Goal: Information Seeking & Learning: Learn about a topic

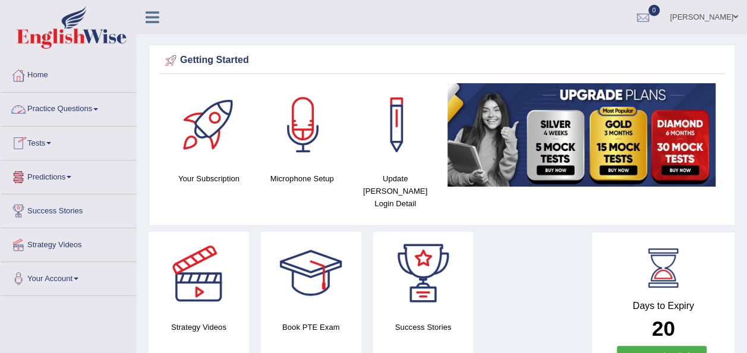
click at [99, 111] on link "Practice Questions" at bounding box center [68, 108] width 135 height 30
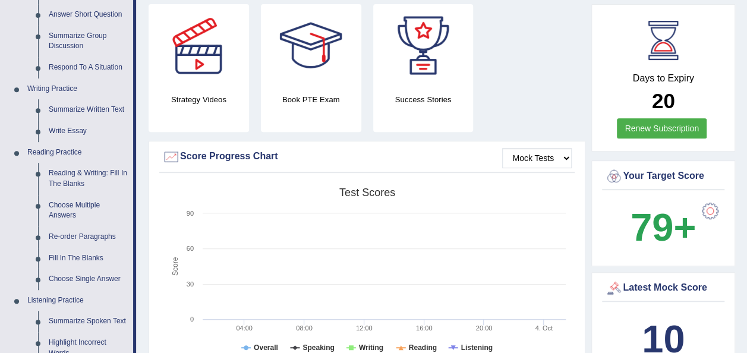
scroll to position [230, 0]
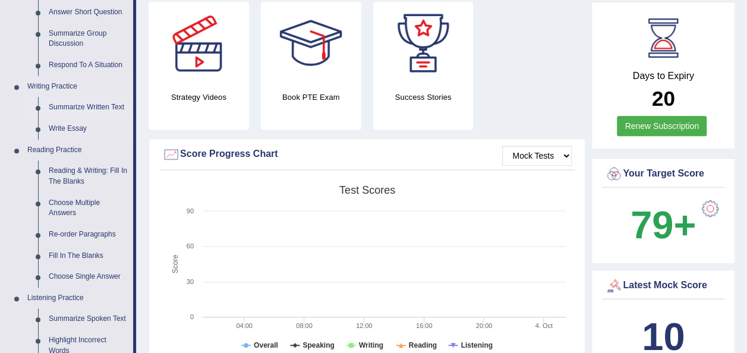
click at [97, 107] on link "Summarize Written Text" at bounding box center [88, 107] width 90 height 21
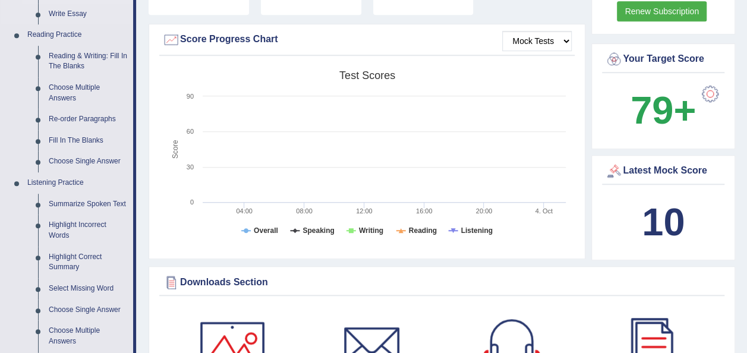
scroll to position [847, 0]
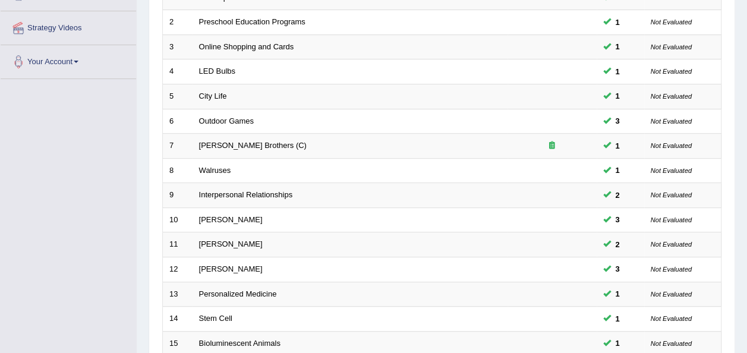
scroll to position [364, 0]
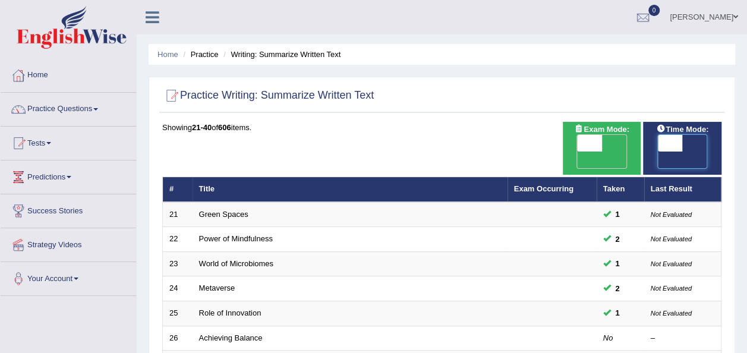
click at [679, 143] on span at bounding box center [670, 143] width 25 height 17
checkbox input "true"
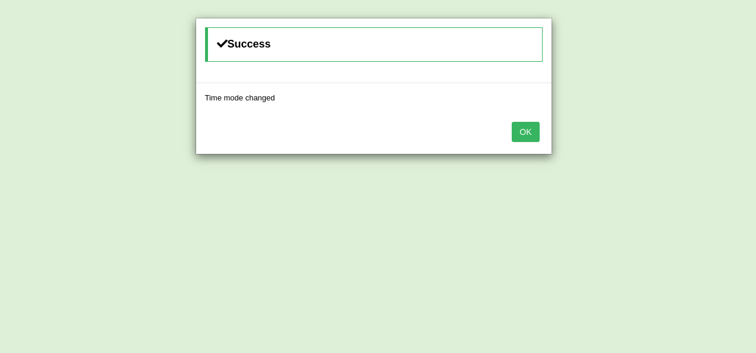
click at [515, 136] on button "OK" at bounding box center [525, 132] width 27 height 20
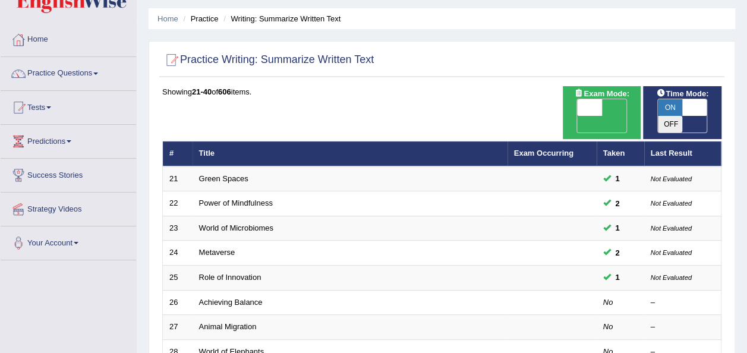
scroll to position [36, 0]
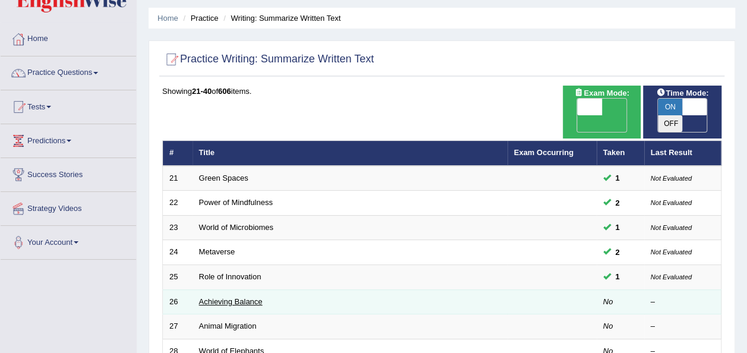
click at [226, 297] on link "Achieving Balance" at bounding box center [231, 301] width 64 height 9
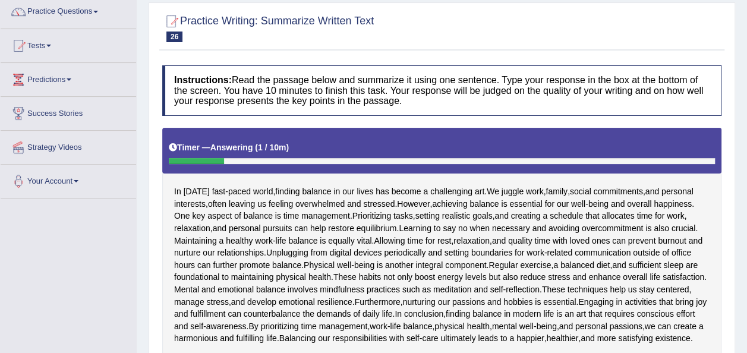
scroll to position [190, 0]
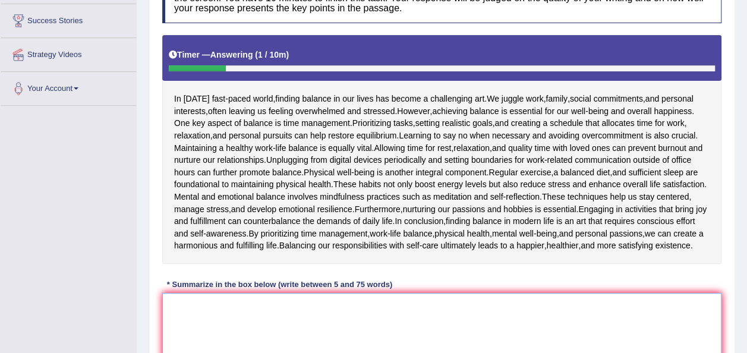
click at [210, 334] on textarea at bounding box center [441, 350] width 559 height 115
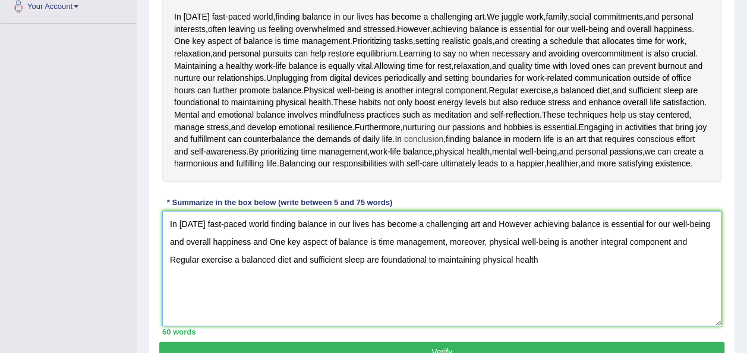
scroll to position [269, 0]
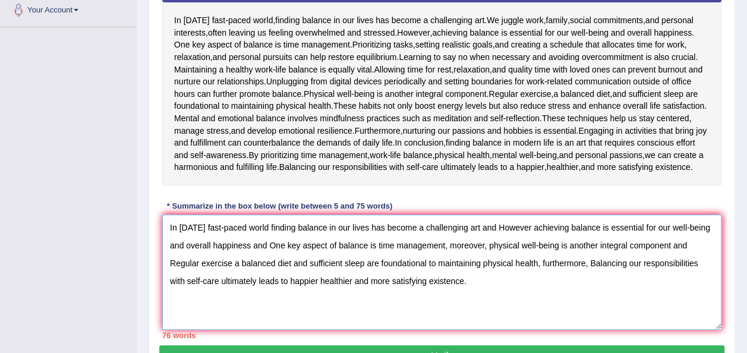
click at [556, 276] on textarea "In today's fast-paced world finding balance in our lives has become a challengi…" at bounding box center [441, 272] width 559 height 115
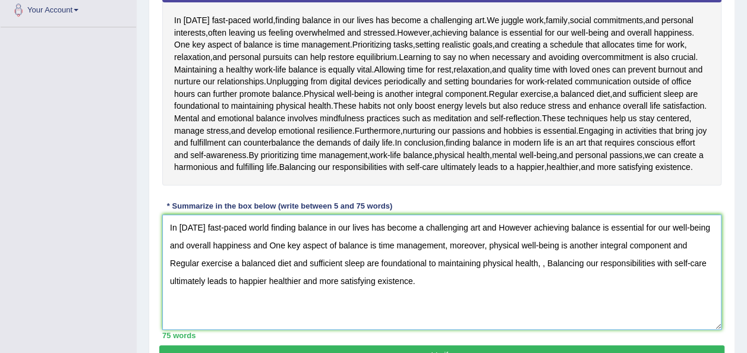
click at [512, 277] on textarea "In today's fast-paced world finding balance in our lives has become a challengi…" at bounding box center [441, 272] width 559 height 115
click at [496, 238] on textarea "In today's fast-paced world finding balance in our lives has become a challengi…" at bounding box center [441, 272] width 559 height 115
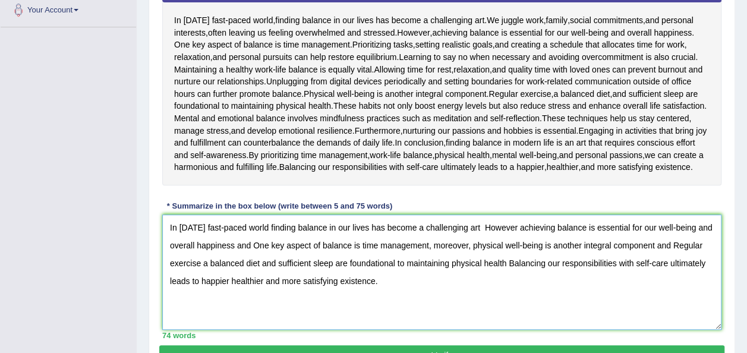
click at [509, 276] on textarea "In today's fast-paced world finding balance in our lives has become a challengi…" at bounding box center [441, 272] width 559 height 115
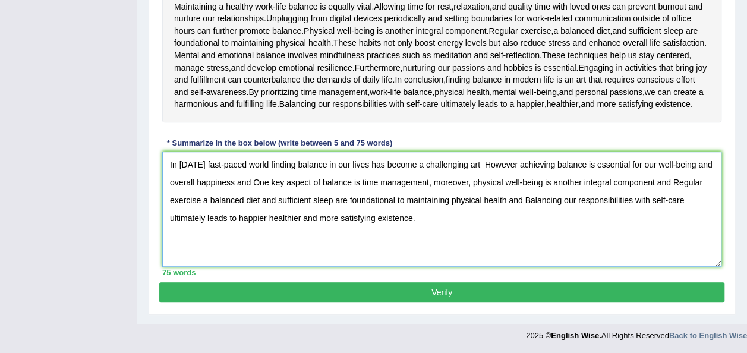
scroll to position [342, 0]
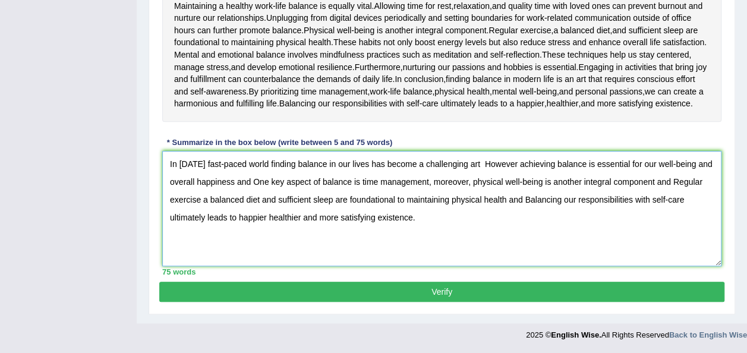
type textarea "In today's fast-paced world finding balance in our lives has become a challengi…"
click at [538, 293] on button "Verify" at bounding box center [441, 292] width 565 height 20
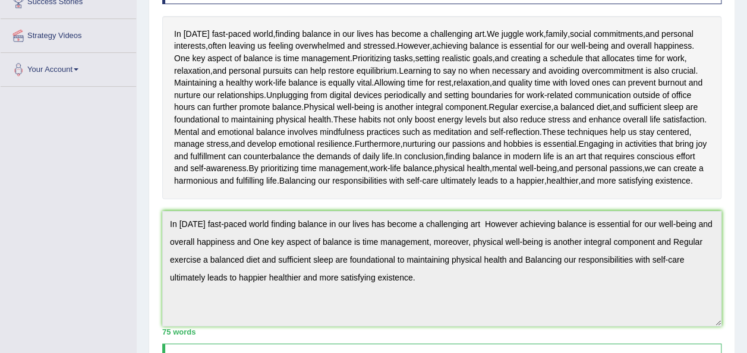
scroll to position [0, 0]
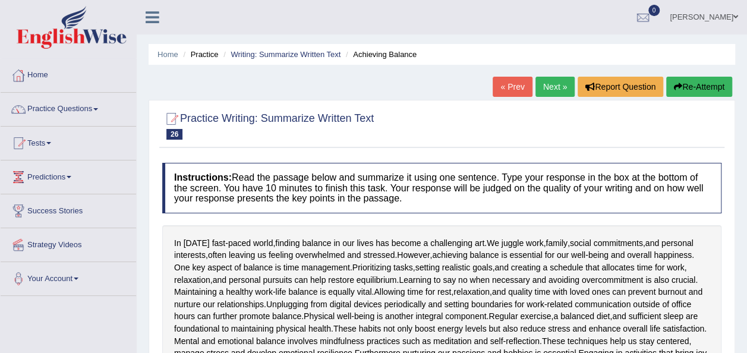
click at [549, 87] on link "Next »" at bounding box center [554, 87] width 39 height 20
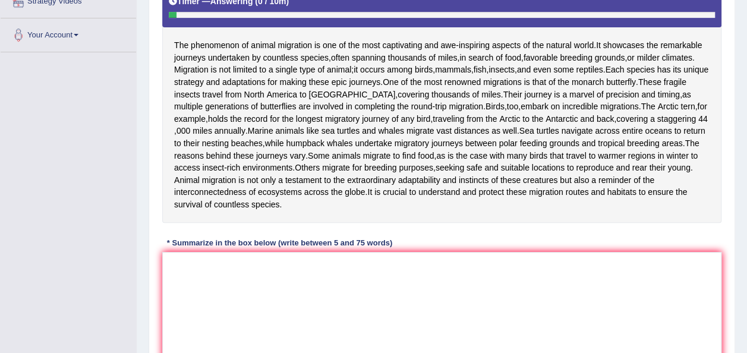
scroll to position [244, 0]
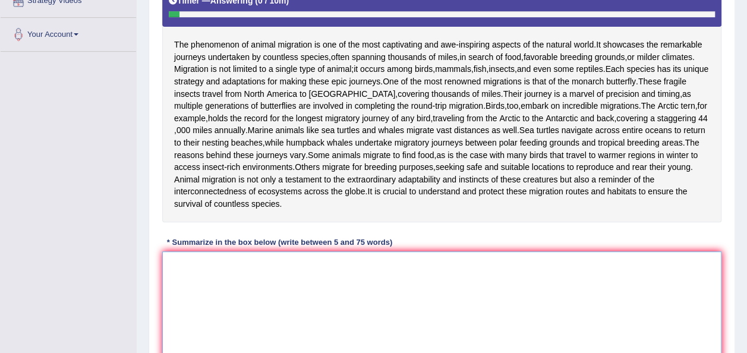
click at [198, 317] on textarea at bounding box center [441, 308] width 559 height 115
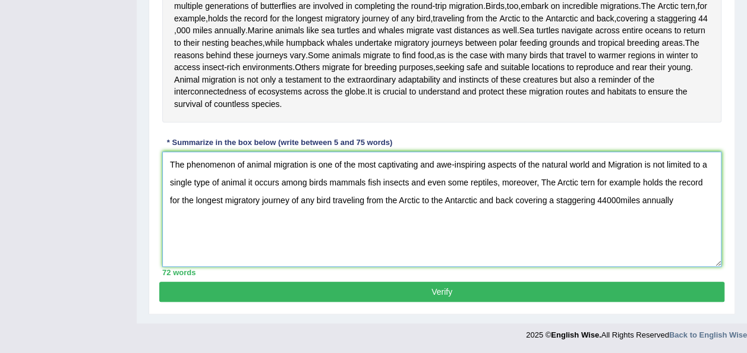
scroll to position [336, 0]
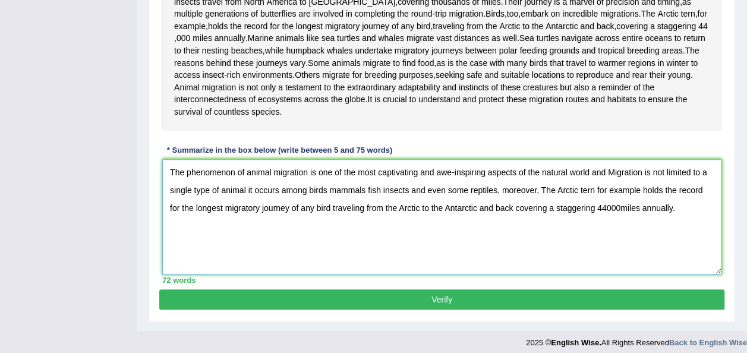
type textarea "The phenomenon of animal migration is one of the most captivating and awe-inspi…"
click at [540, 310] on button "Verify" at bounding box center [441, 299] width 565 height 20
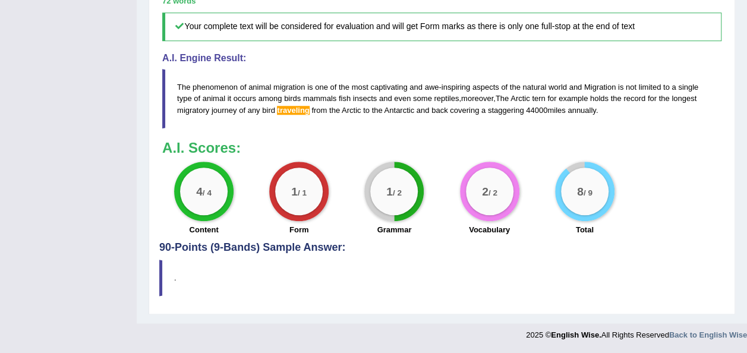
scroll to position [557, 0]
